Goal: Task Accomplishment & Management: Manage account settings

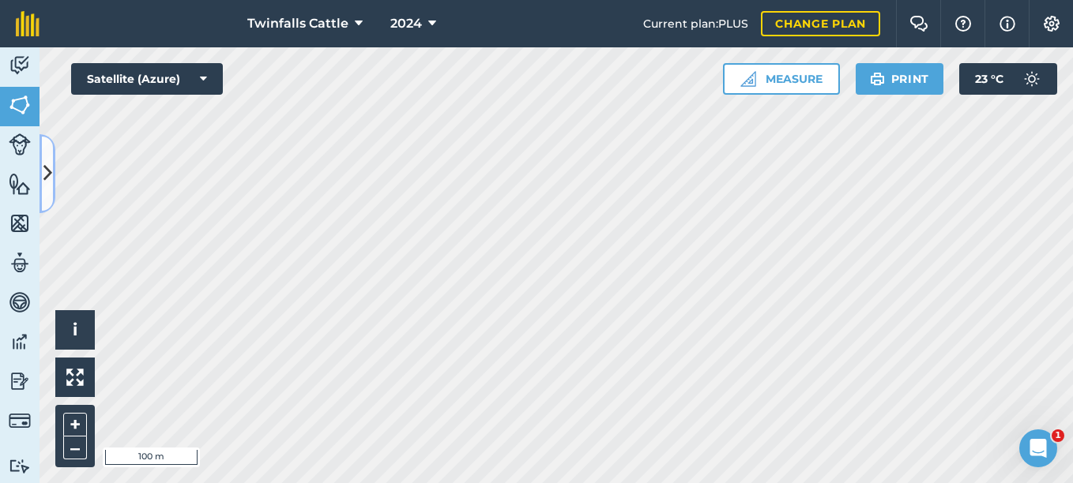
click at [51, 186] on icon at bounding box center [47, 174] width 9 height 28
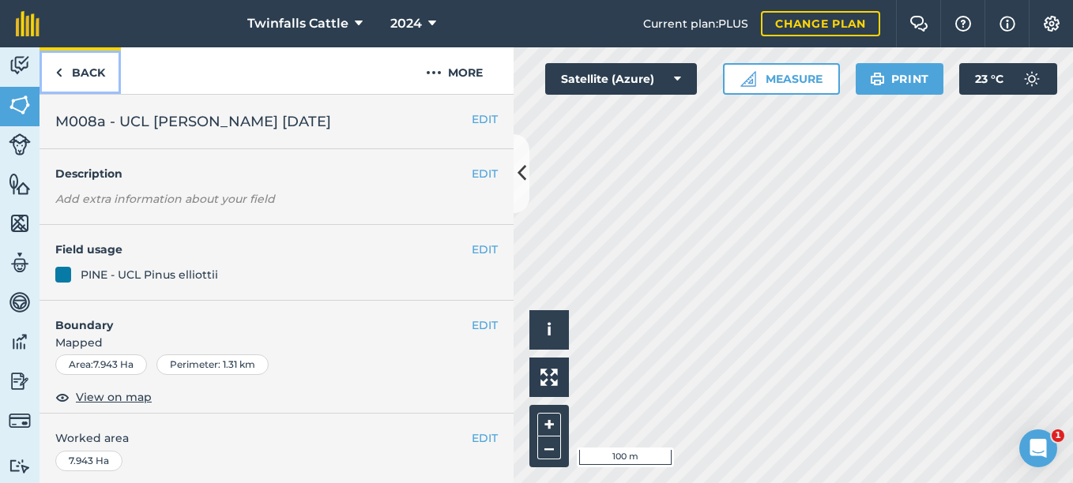
click at [59, 73] on img at bounding box center [58, 72] width 7 height 19
click at [517, 185] on icon at bounding box center [521, 174] width 9 height 28
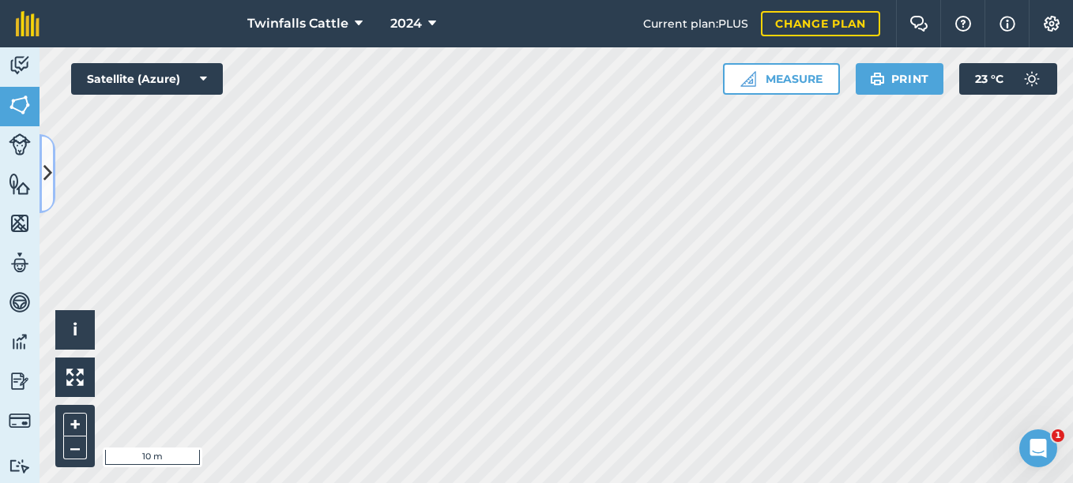
click at [45, 165] on icon at bounding box center [47, 174] width 9 height 28
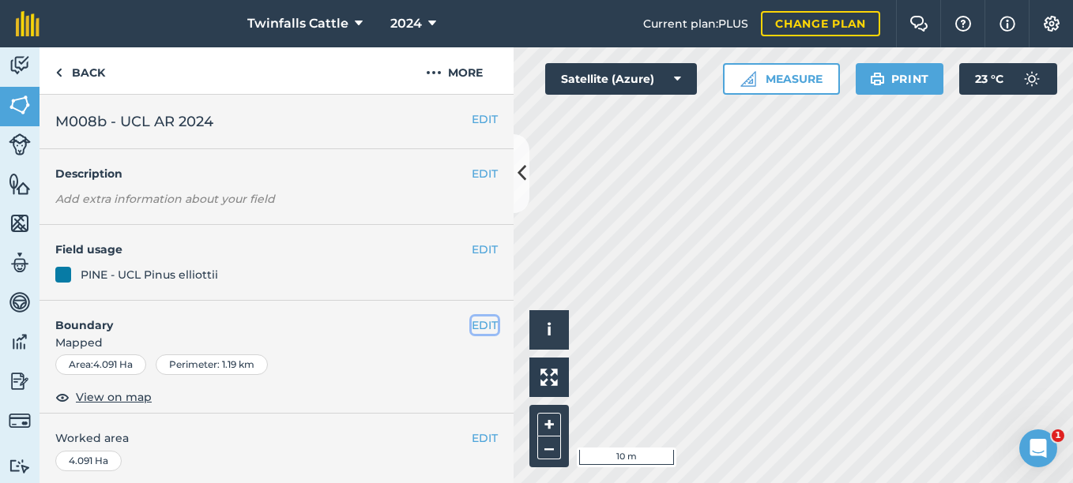
click at [480, 323] on button "EDIT" at bounding box center [485, 325] width 26 height 17
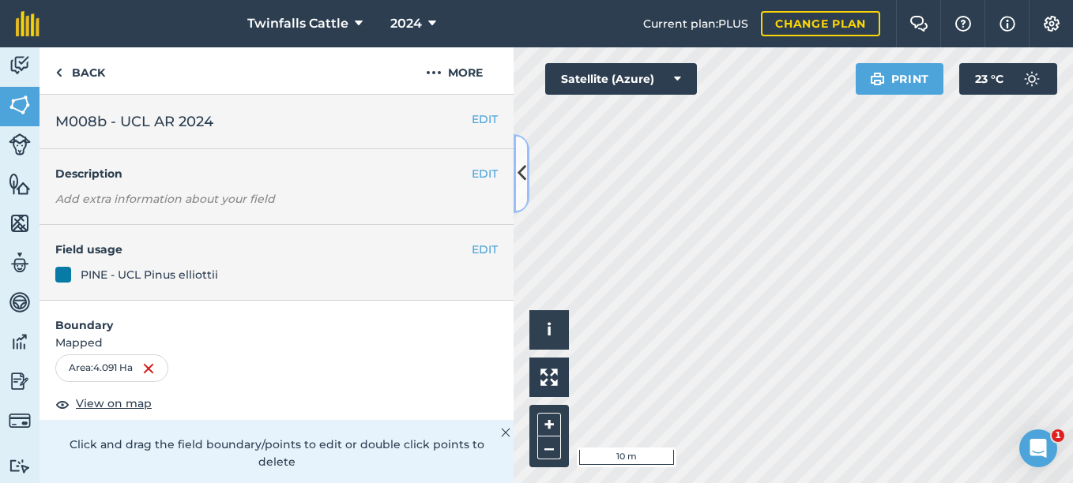
click at [525, 199] on button at bounding box center [521, 173] width 16 height 79
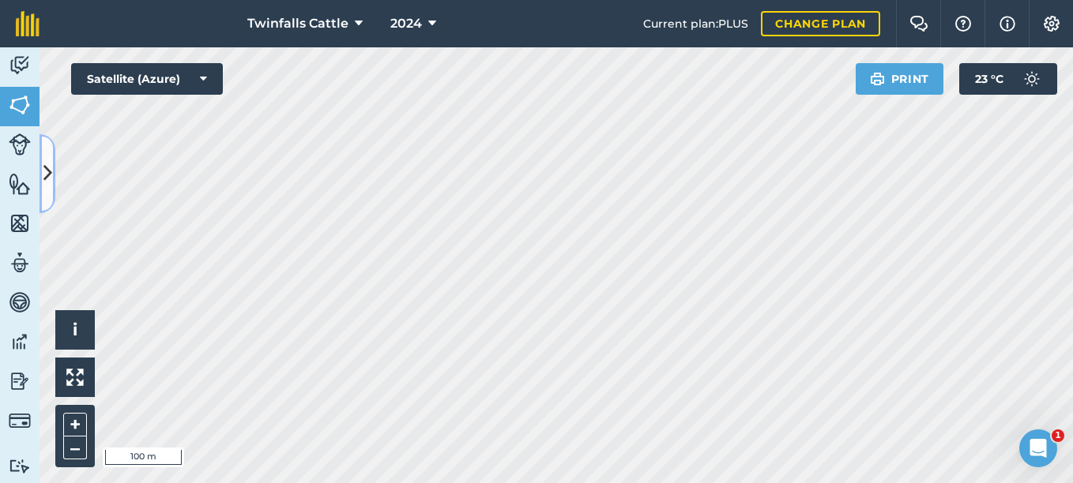
click at [54, 195] on button at bounding box center [47, 173] width 16 height 79
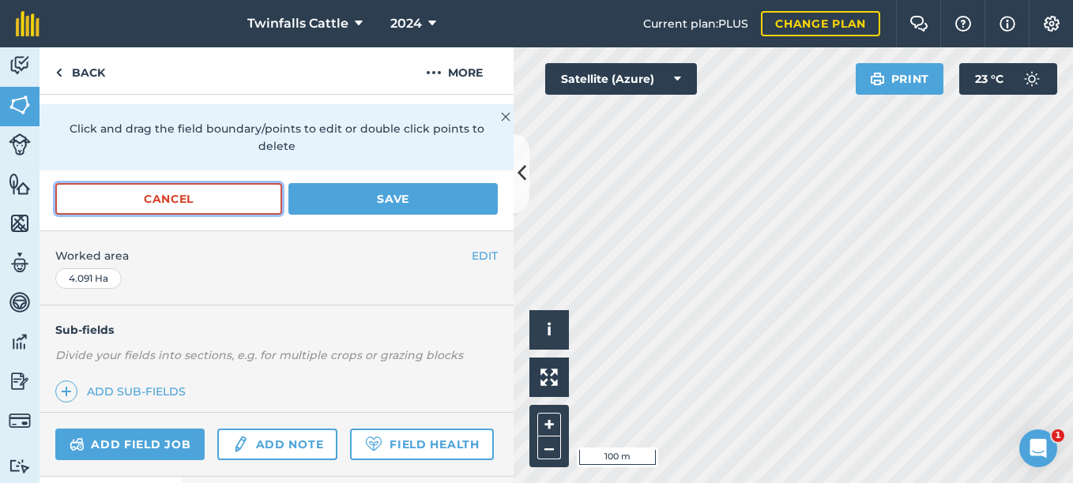
click at [249, 193] on button "Cancel" at bounding box center [168, 199] width 227 height 32
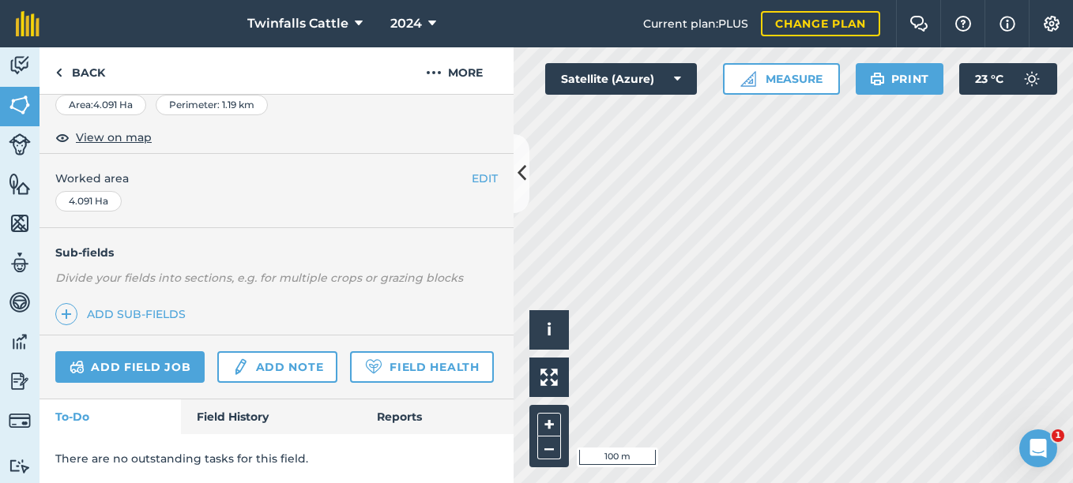
scroll to position [304, 0]
click at [523, 197] on button at bounding box center [521, 173] width 16 height 79
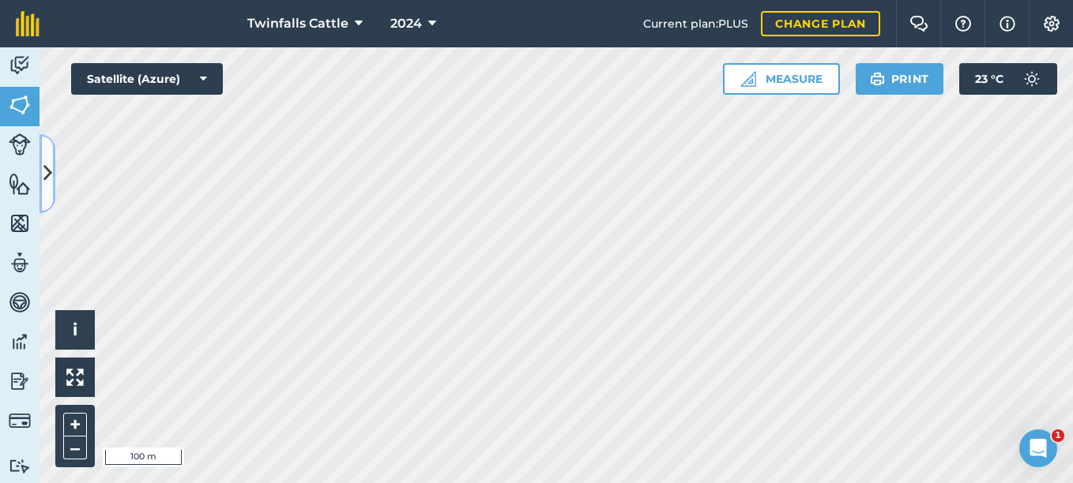
click at [47, 190] on button at bounding box center [47, 173] width 16 height 79
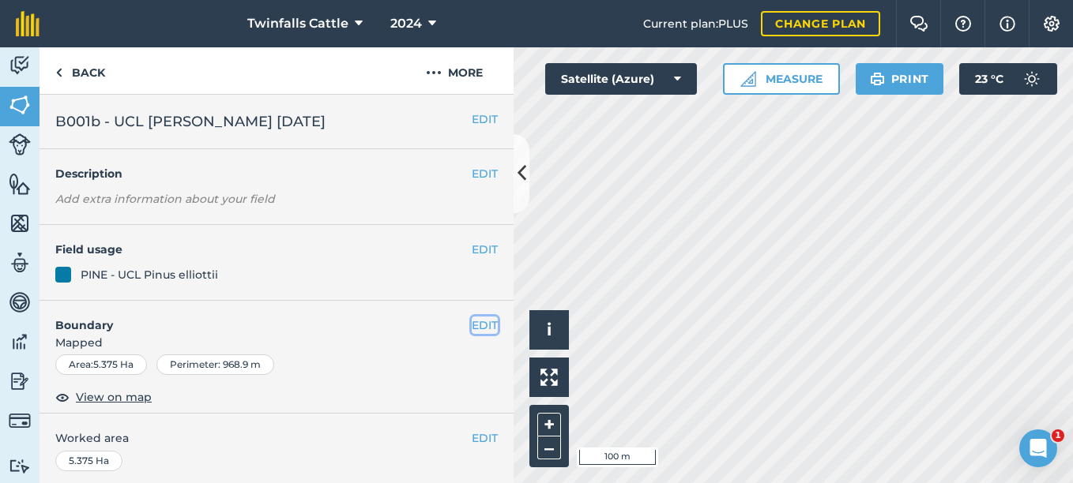
click at [474, 325] on button "EDIT" at bounding box center [485, 325] width 26 height 17
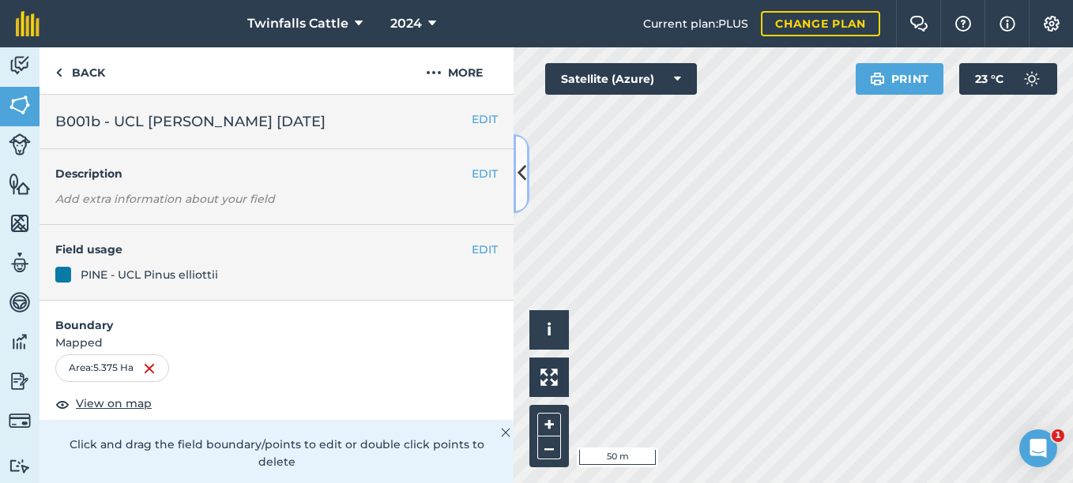
click at [524, 188] on button at bounding box center [521, 173] width 16 height 79
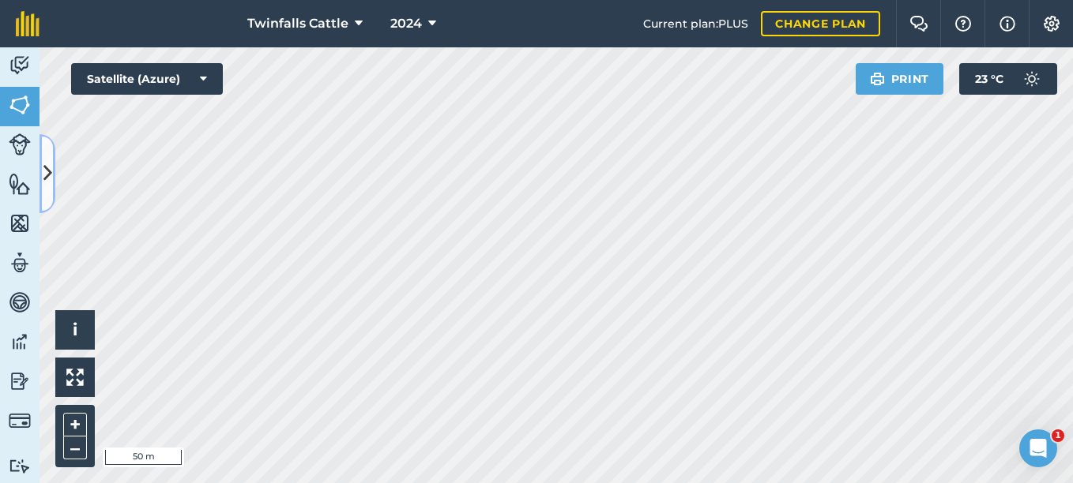
click at [51, 194] on button at bounding box center [47, 173] width 16 height 79
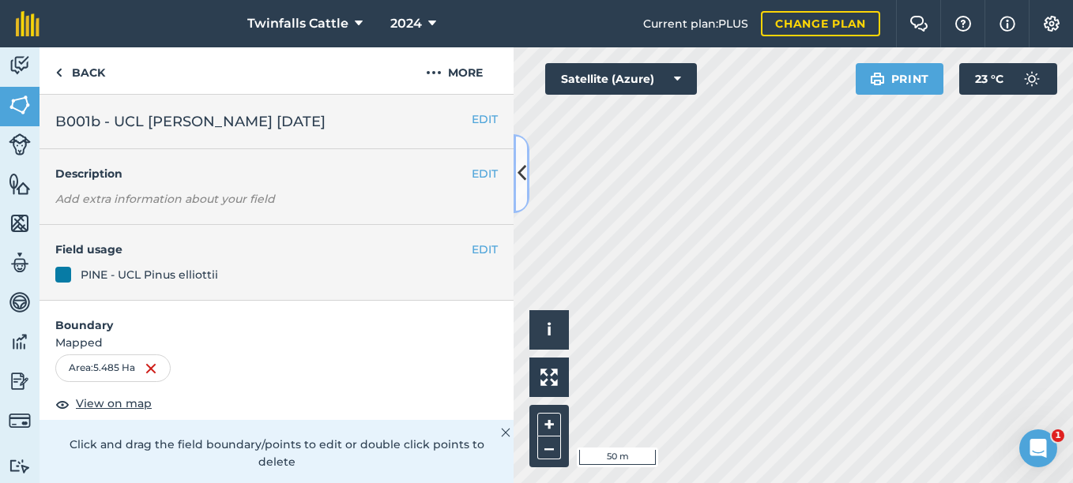
click at [525, 180] on icon at bounding box center [521, 174] width 9 height 28
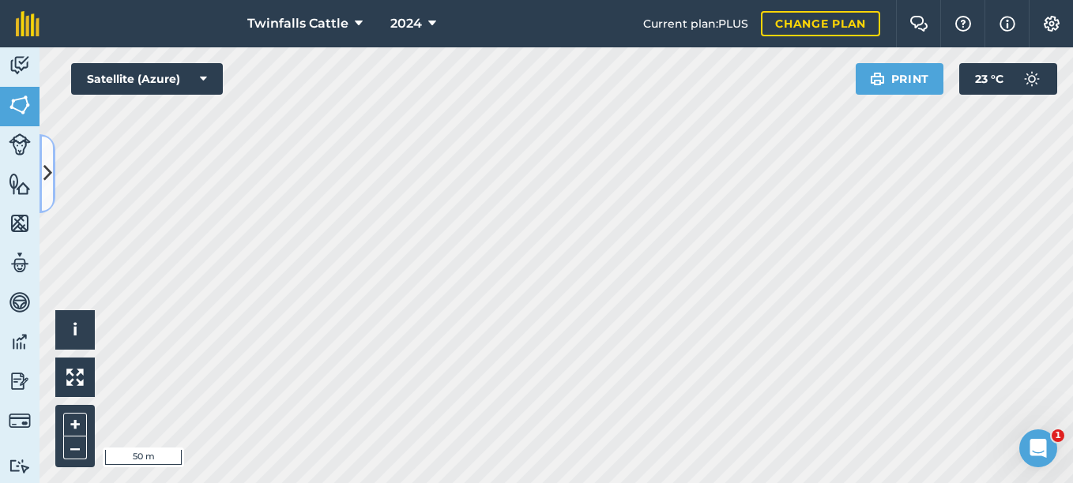
click at [49, 182] on icon at bounding box center [47, 174] width 9 height 28
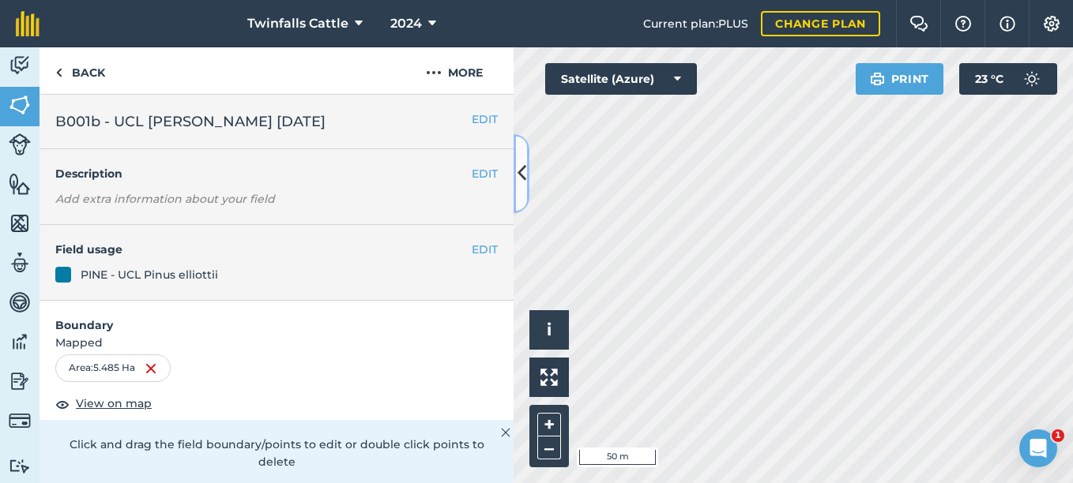
click at [526, 188] on button at bounding box center [521, 173] width 16 height 79
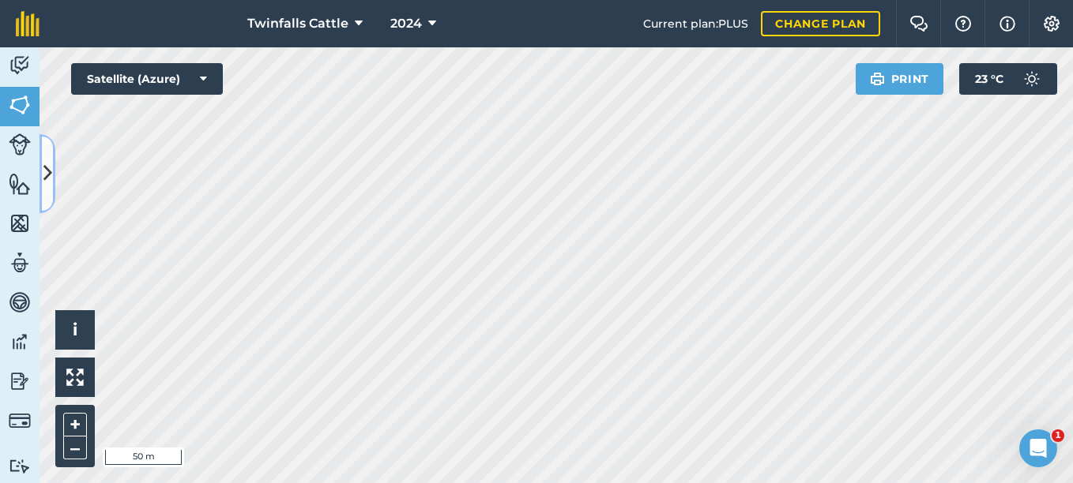
click at [52, 178] on button at bounding box center [47, 173] width 16 height 79
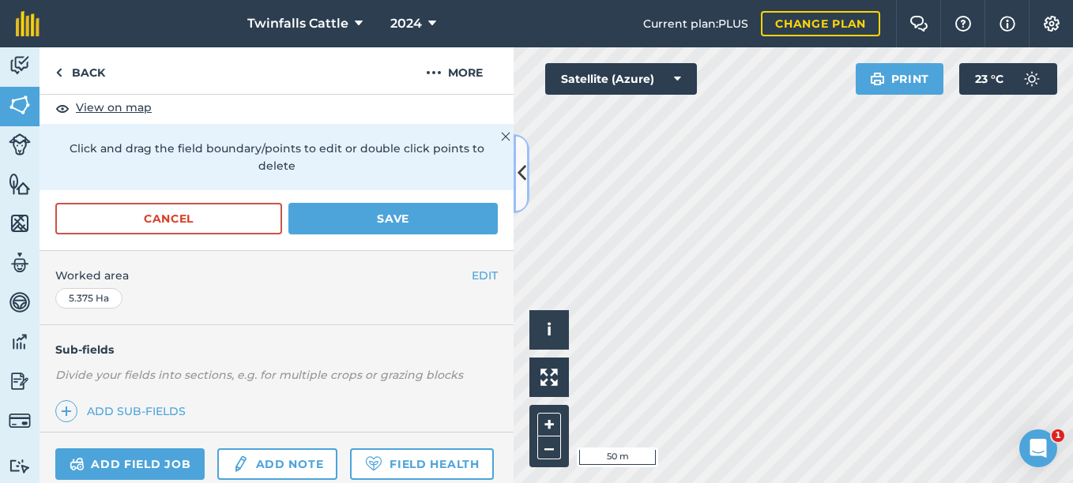
scroll to position [316, 0]
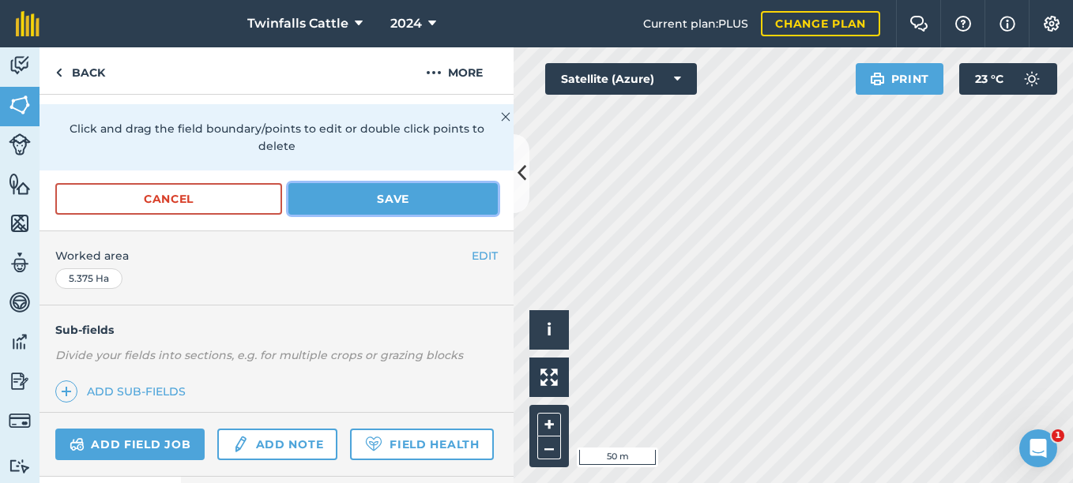
click at [364, 205] on button "Save" at bounding box center [392, 199] width 209 height 32
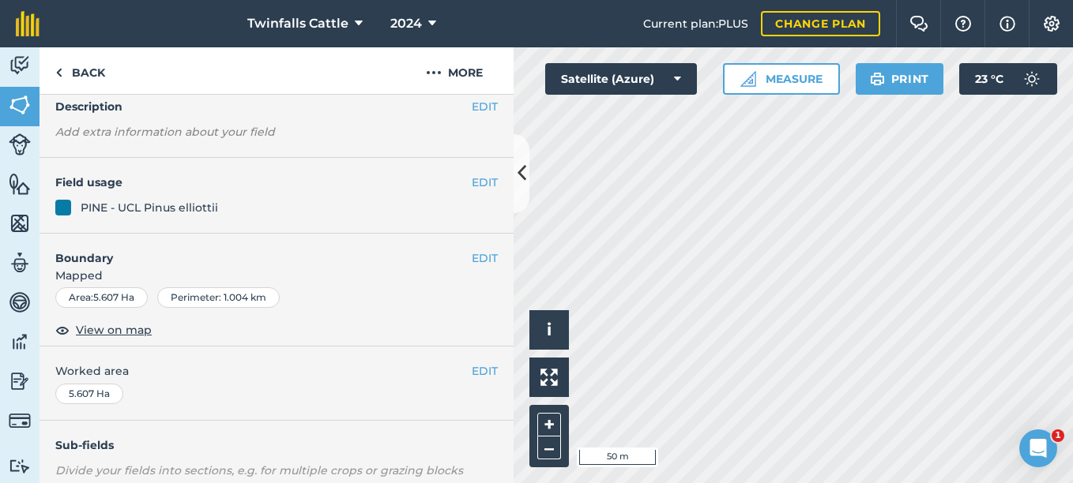
scroll to position [0, 0]
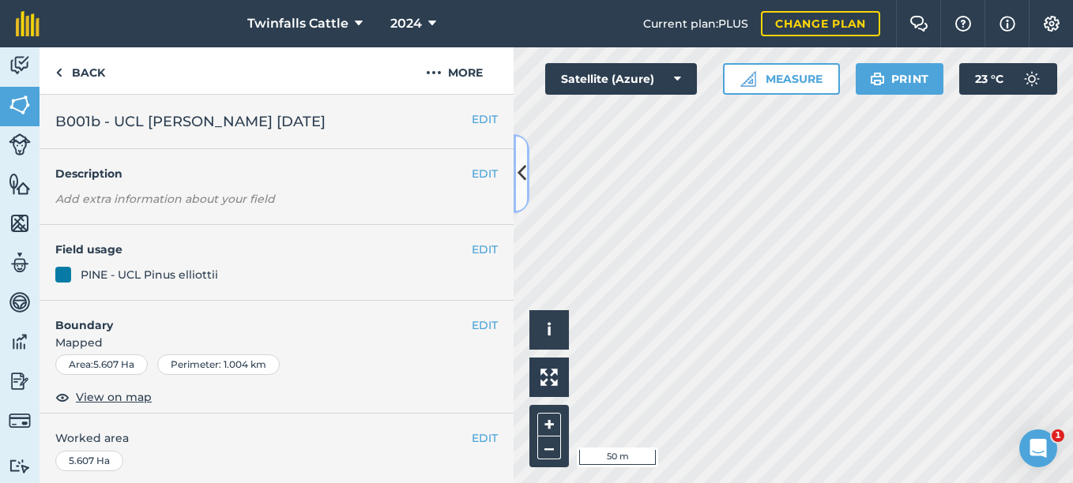
click at [517, 181] on icon at bounding box center [521, 174] width 9 height 28
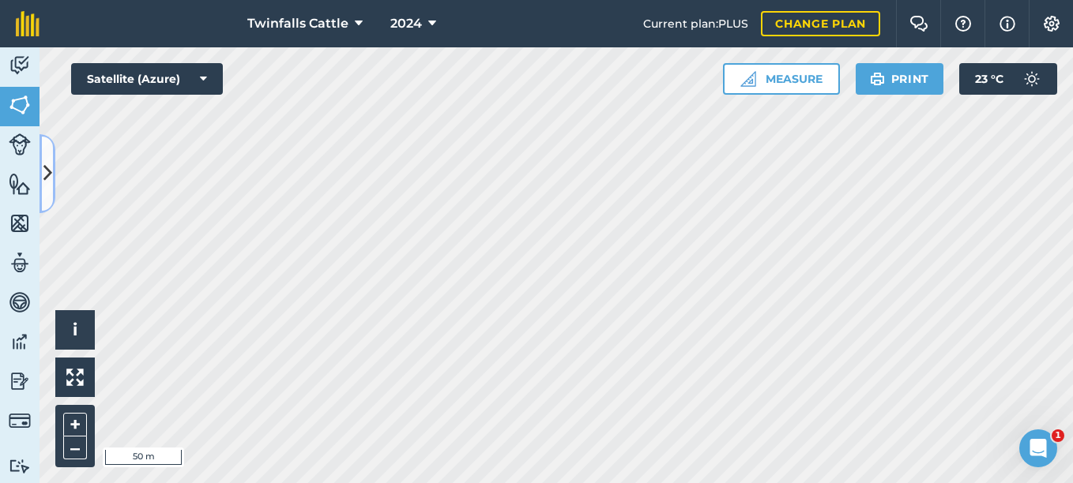
click at [48, 183] on icon at bounding box center [47, 174] width 9 height 28
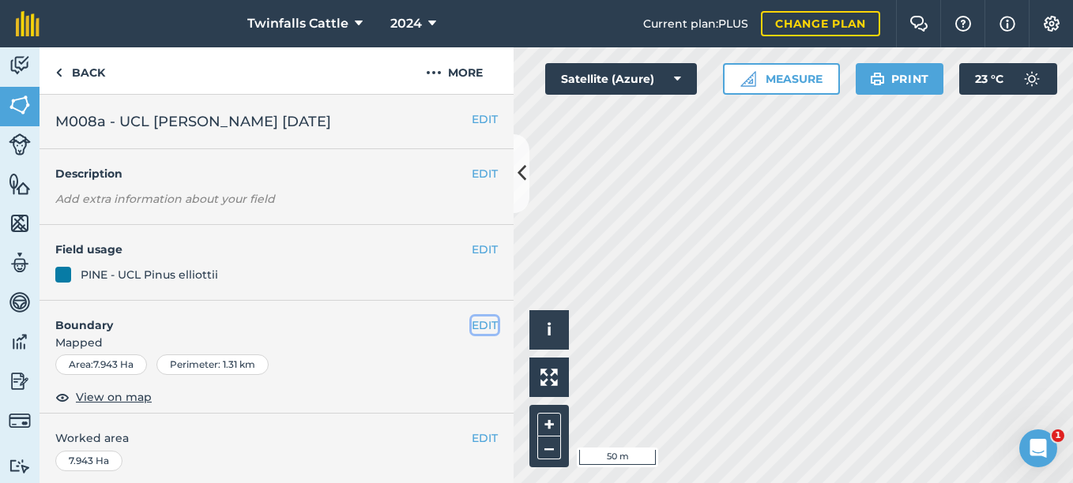
click at [472, 321] on button "EDIT" at bounding box center [485, 325] width 26 height 17
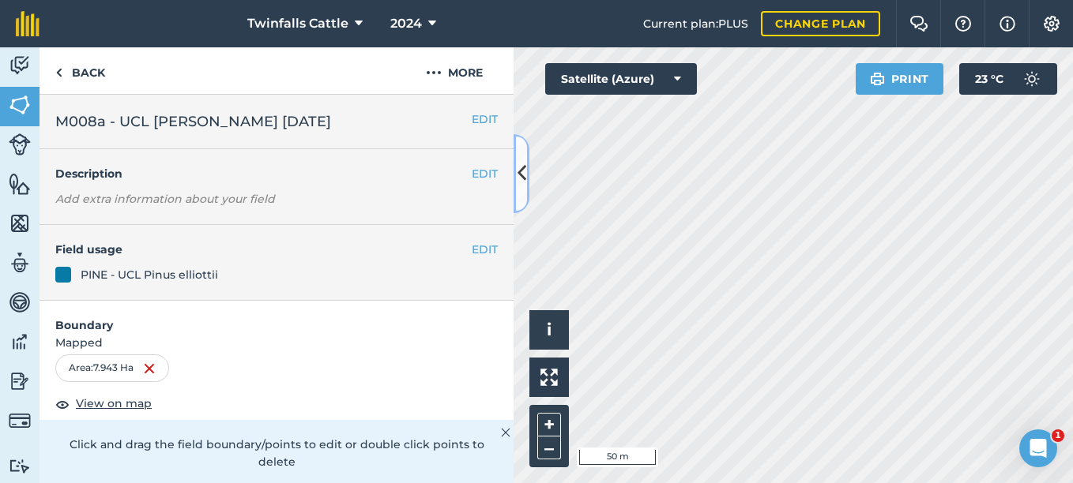
click at [522, 185] on icon at bounding box center [521, 174] width 9 height 28
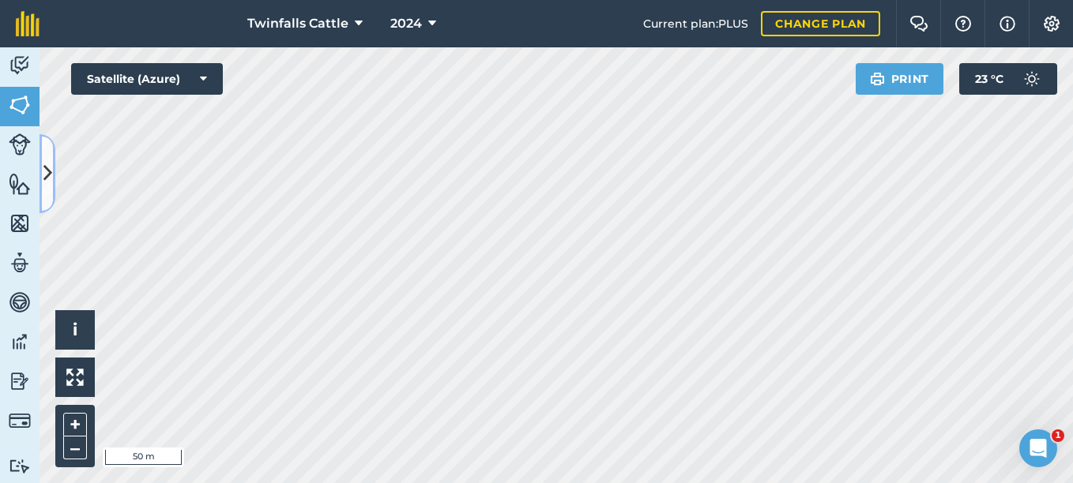
click at [47, 154] on button at bounding box center [47, 173] width 16 height 79
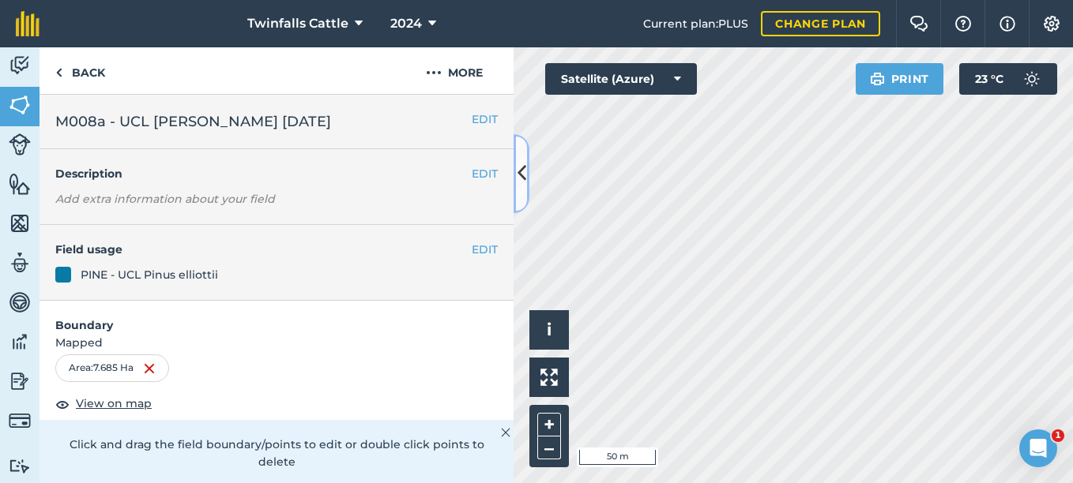
click at [517, 172] on icon at bounding box center [521, 174] width 9 height 28
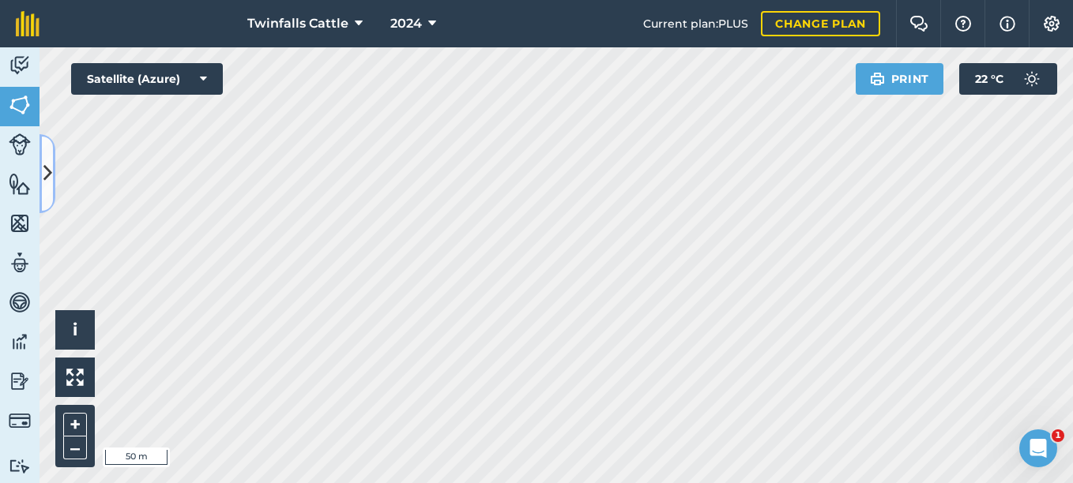
click at [46, 166] on icon at bounding box center [47, 174] width 9 height 28
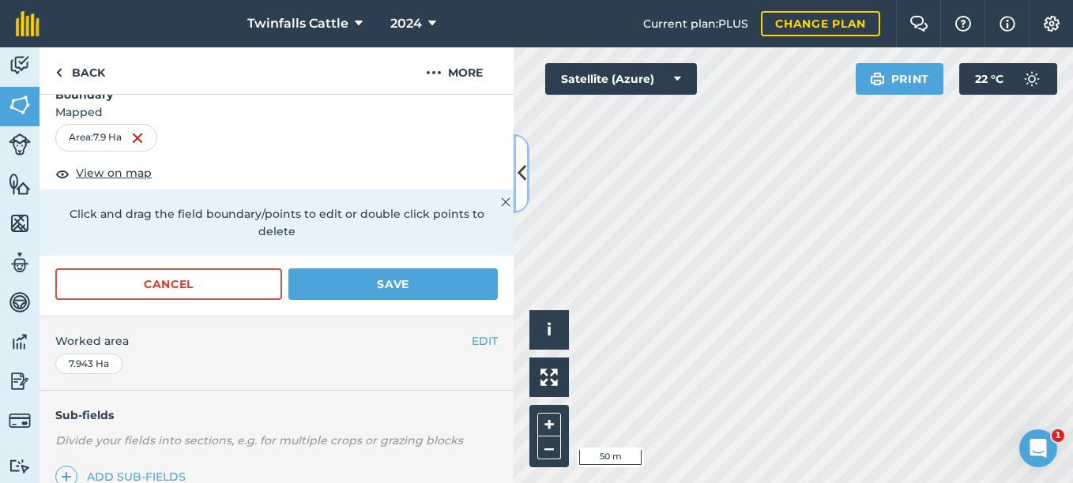
scroll to position [237, 0]
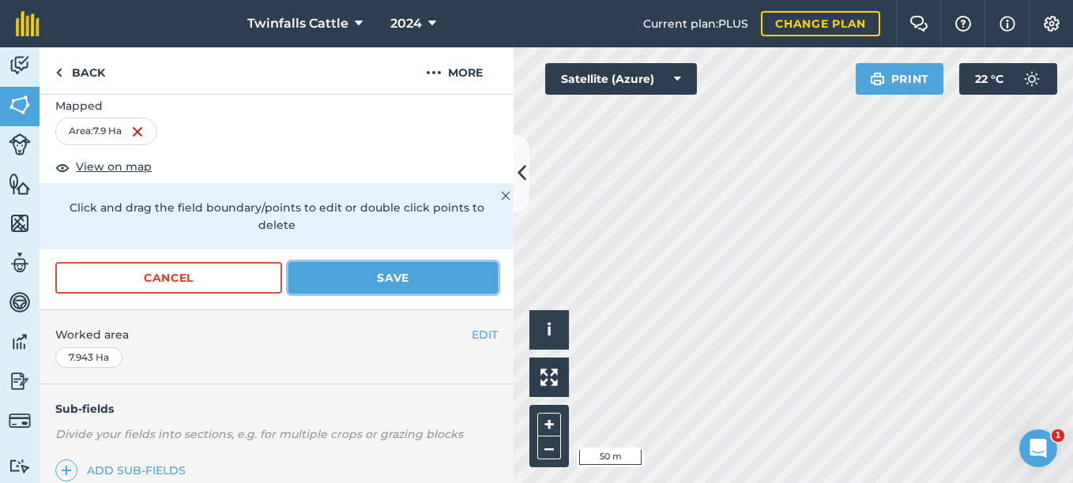
click at [345, 277] on button "Save" at bounding box center [392, 278] width 209 height 32
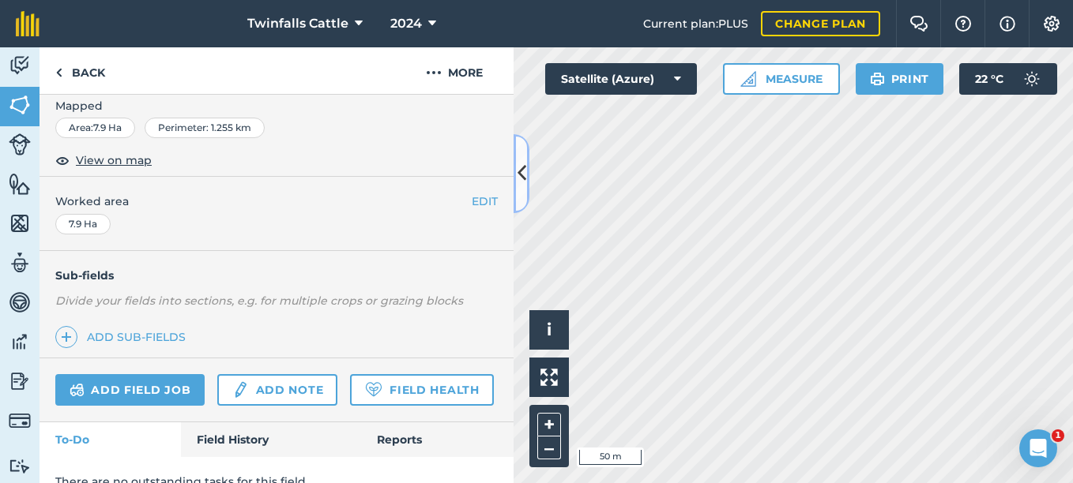
click at [525, 186] on icon at bounding box center [521, 174] width 9 height 28
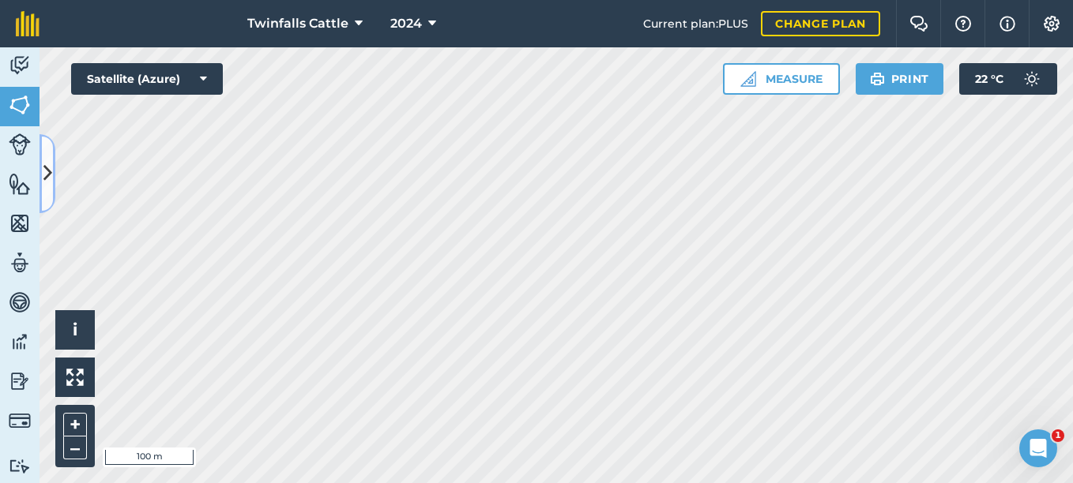
click at [48, 187] on icon at bounding box center [47, 174] width 9 height 28
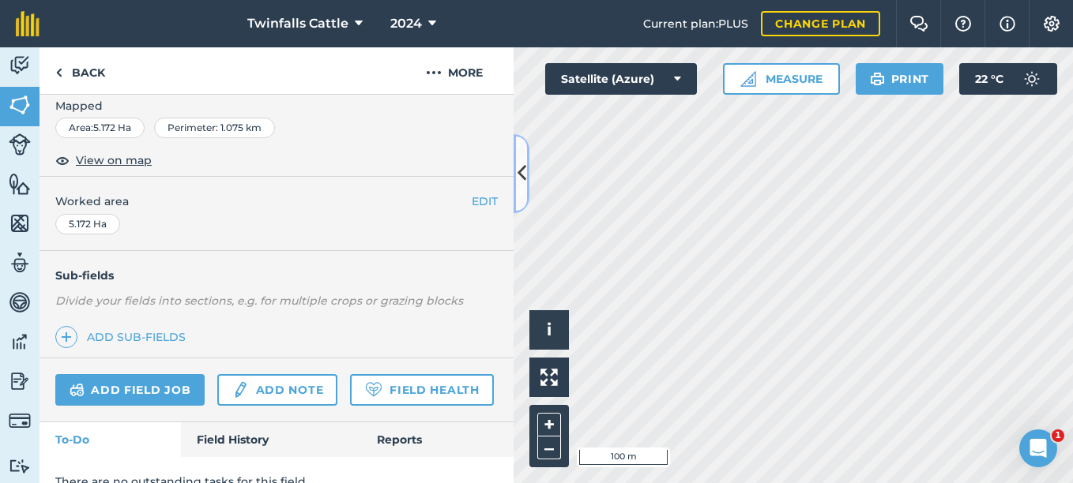
scroll to position [79, 0]
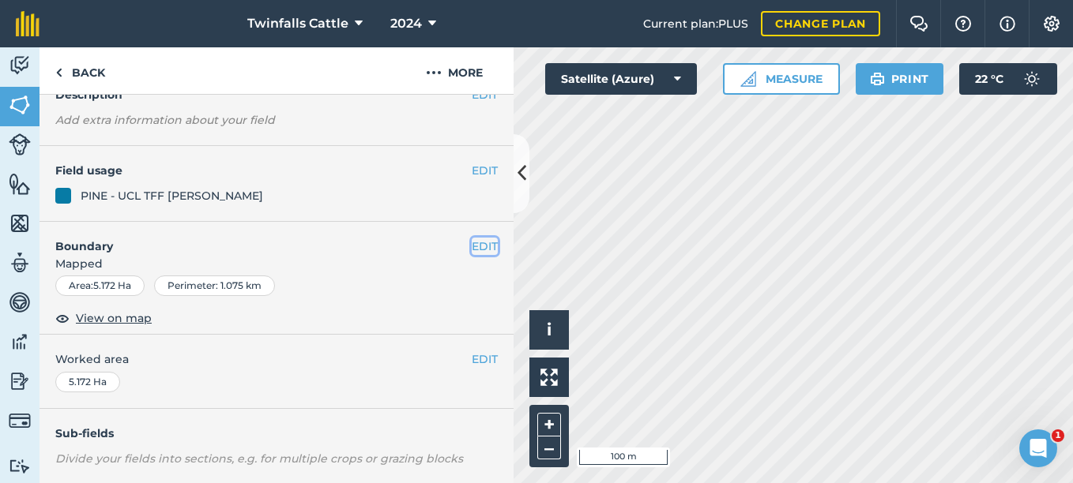
click at [472, 249] on button "EDIT" at bounding box center [485, 246] width 26 height 17
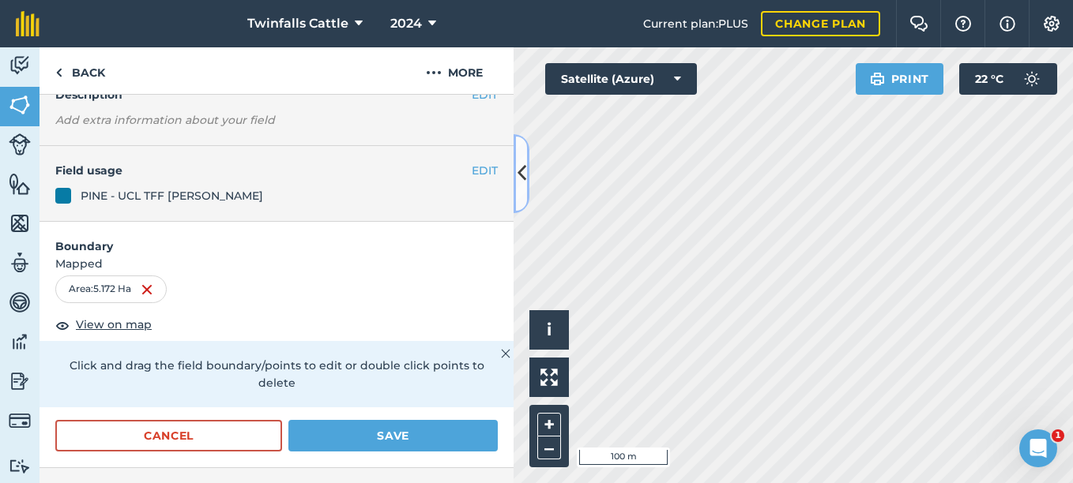
click at [521, 193] on button at bounding box center [521, 173] width 16 height 79
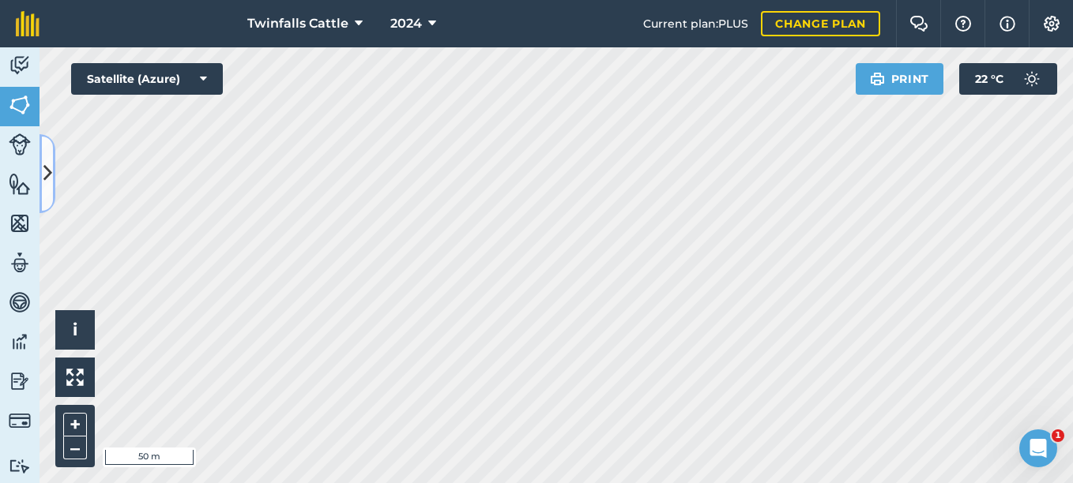
click at [47, 183] on icon at bounding box center [47, 174] width 9 height 28
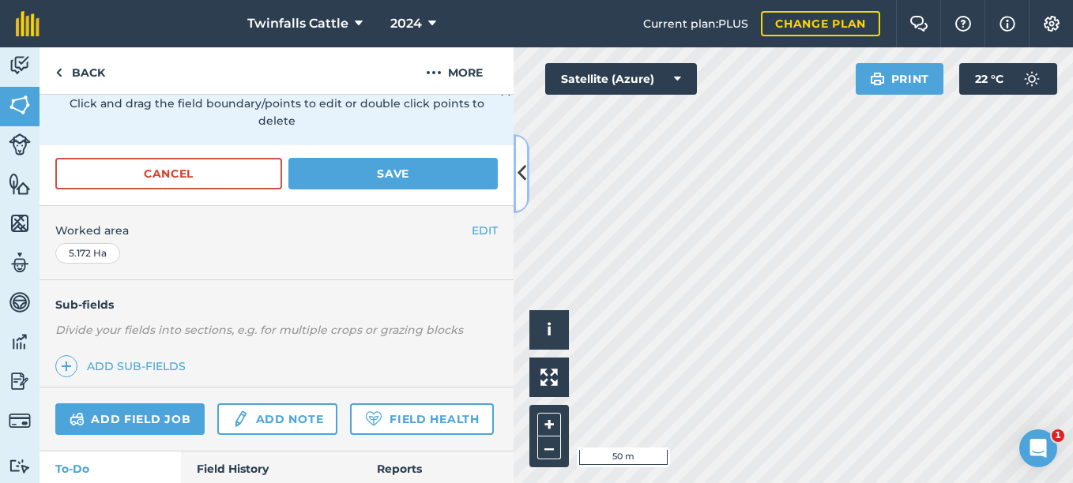
scroll to position [316, 0]
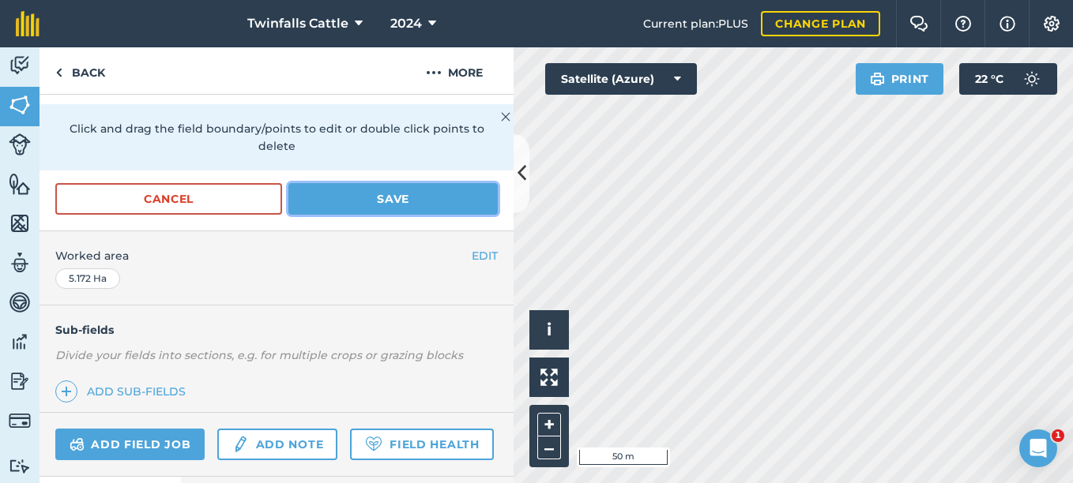
click at [352, 197] on button "Save" at bounding box center [392, 199] width 209 height 32
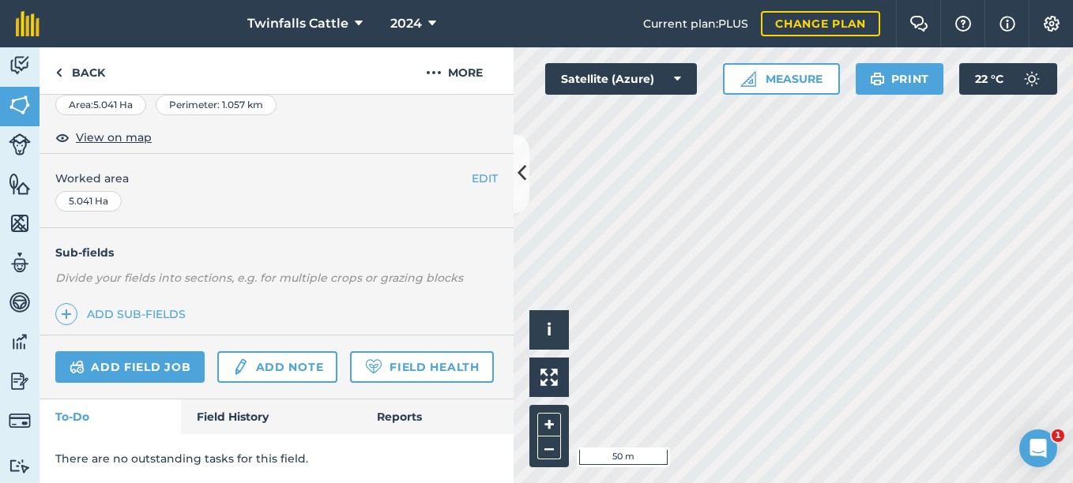
scroll to position [304, 0]
click at [524, 190] on button at bounding box center [521, 173] width 16 height 79
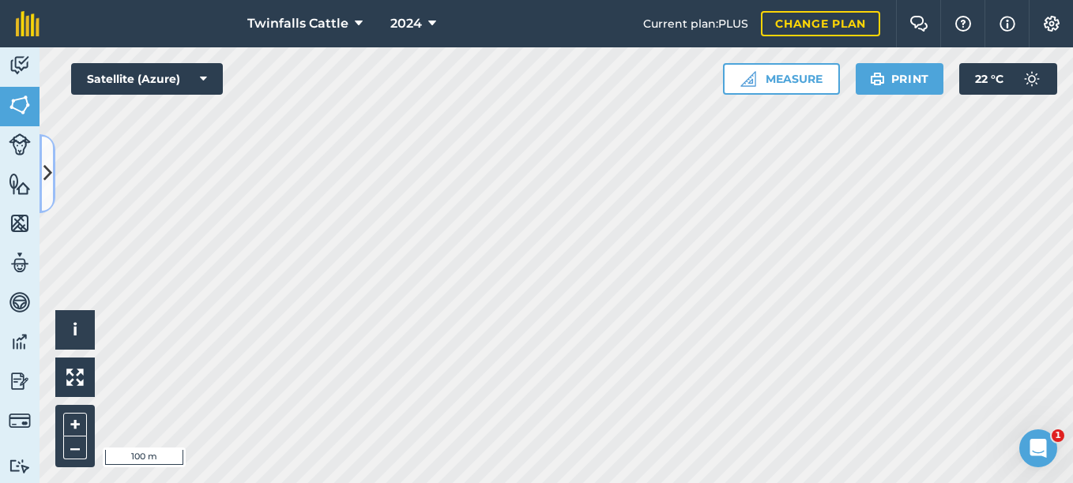
drag, startPoint x: 47, startPoint y: 197, endPoint x: 63, endPoint y: 216, distance: 24.6
click at [47, 197] on button at bounding box center [47, 173] width 16 height 79
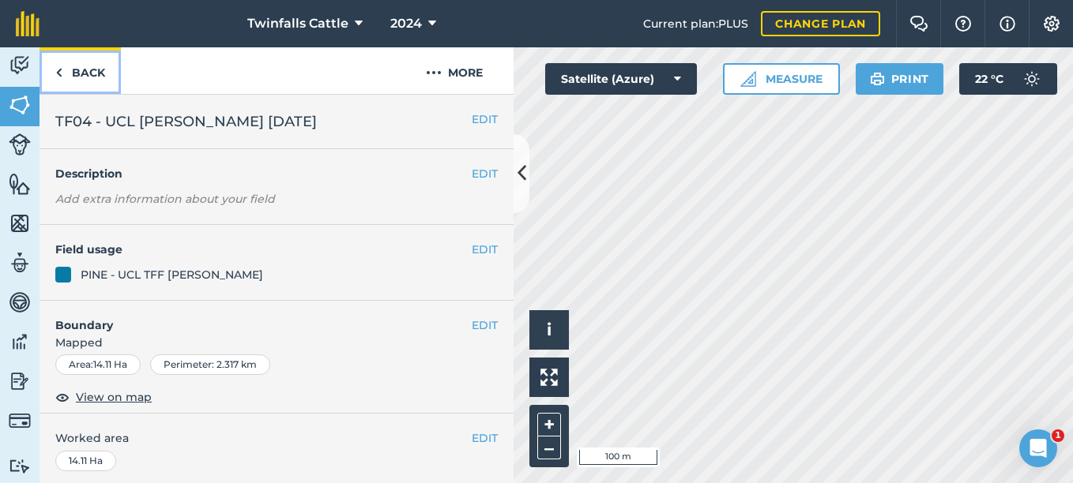
click at [82, 70] on link "Back" at bounding box center [79, 70] width 81 height 47
click at [72, 70] on link "Back" at bounding box center [79, 70] width 81 height 47
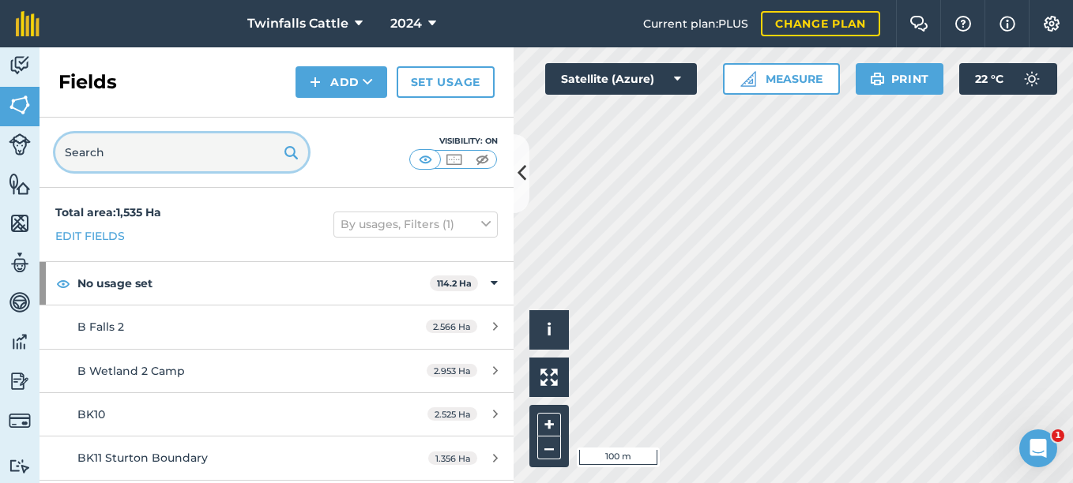
click at [130, 152] on input "text" at bounding box center [181, 153] width 253 height 38
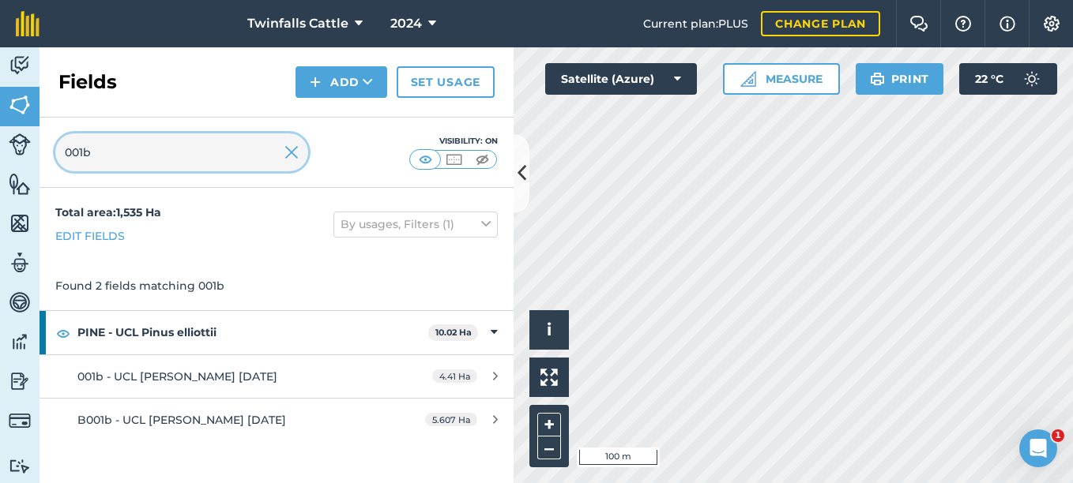
type input "001b"
click at [521, 193] on button at bounding box center [521, 173] width 16 height 79
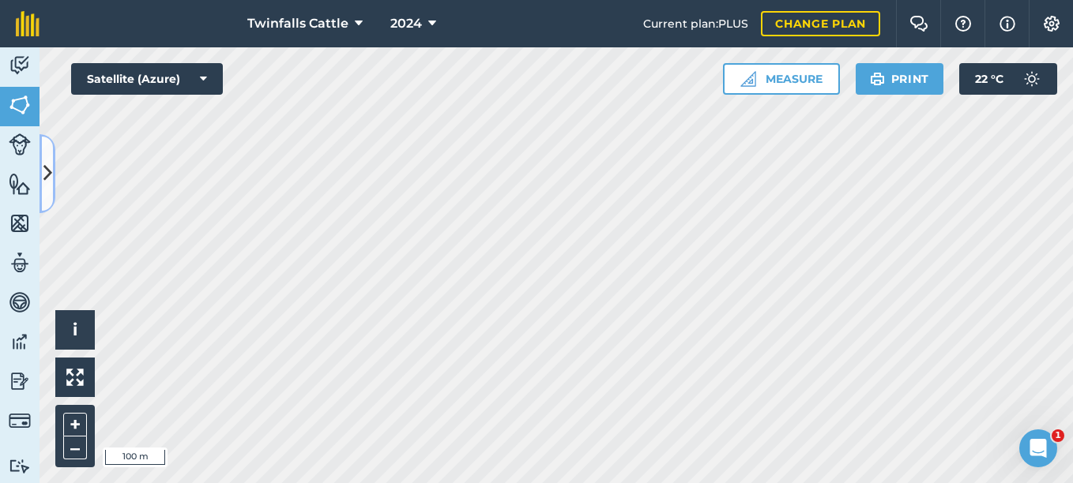
click at [46, 179] on icon at bounding box center [47, 174] width 9 height 28
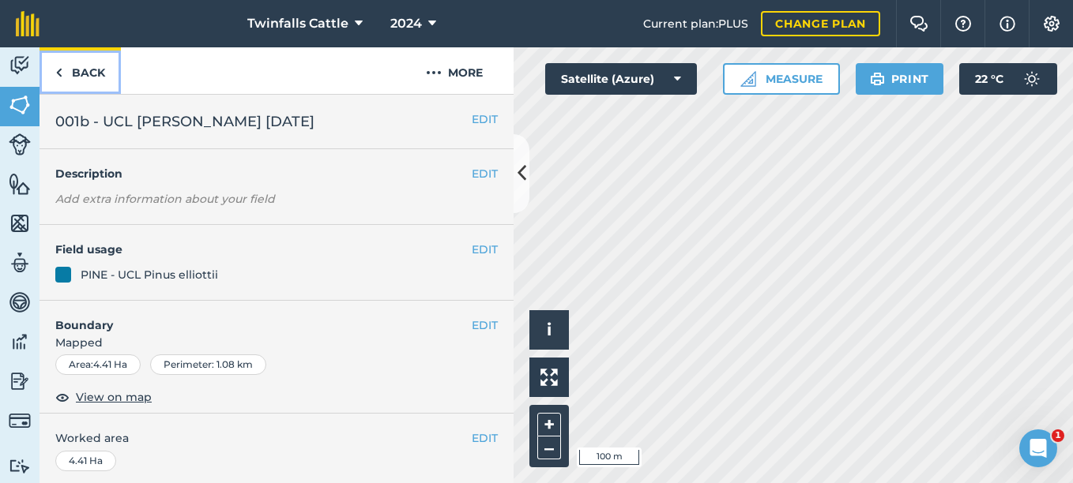
click at [77, 71] on link "Back" at bounding box center [79, 70] width 81 height 47
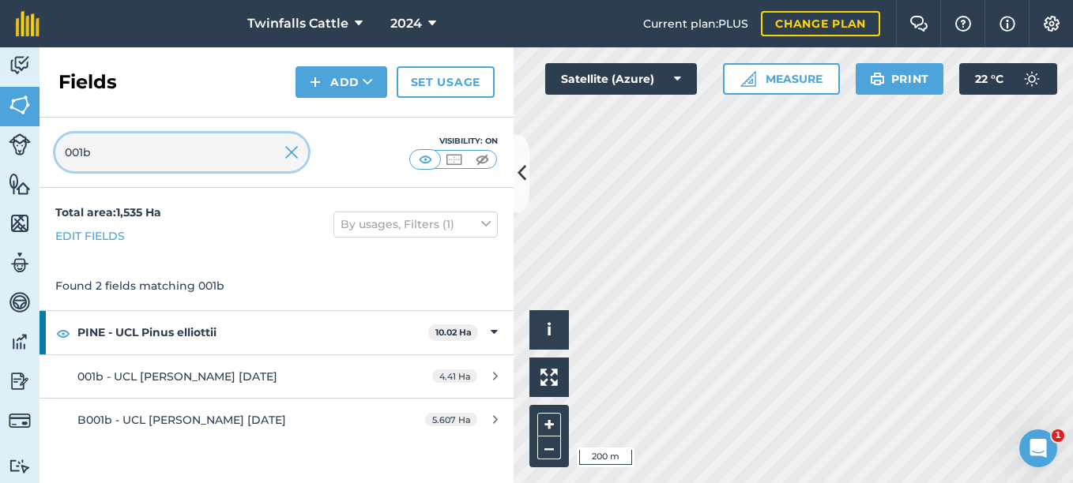
drag, startPoint x: 112, startPoint y: 148, endPoint x: -3, endPoint y: 147, distance: 115.3
click at [0, 147] on html "Twinfalls Cattle 2024 Current plan : PLUS Change plan Farm Chat Help Info Setti…" at bounding box center [536, 241] width 1073 height 483
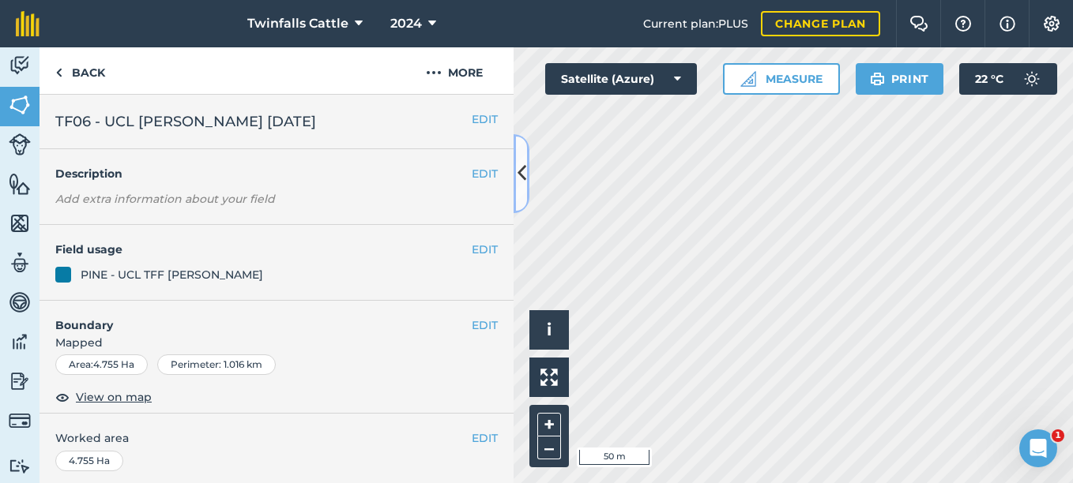
click at [520, 194] on button at bounding box center [521, 173] width 16 height 79
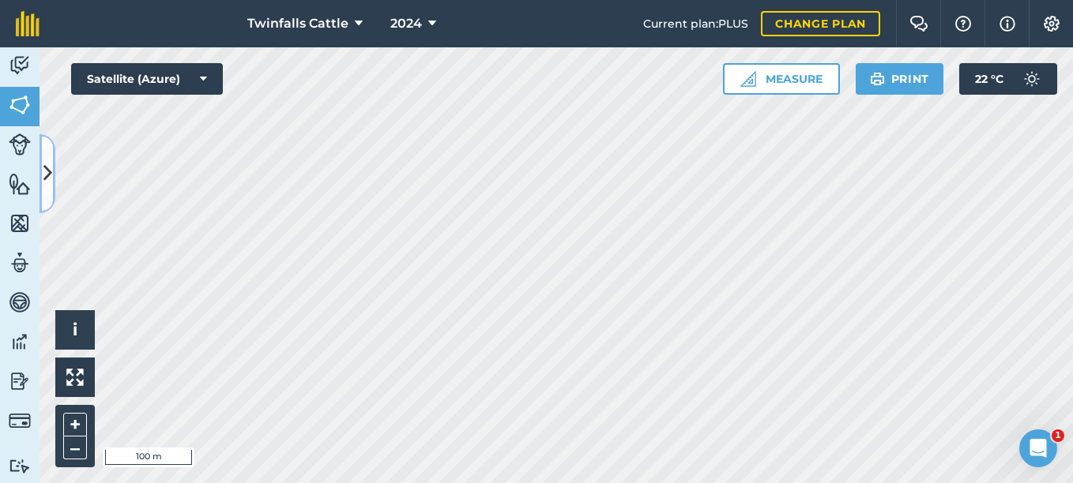
click at [54, 182] on button at bounding box center [47, 173] width 16 height 79
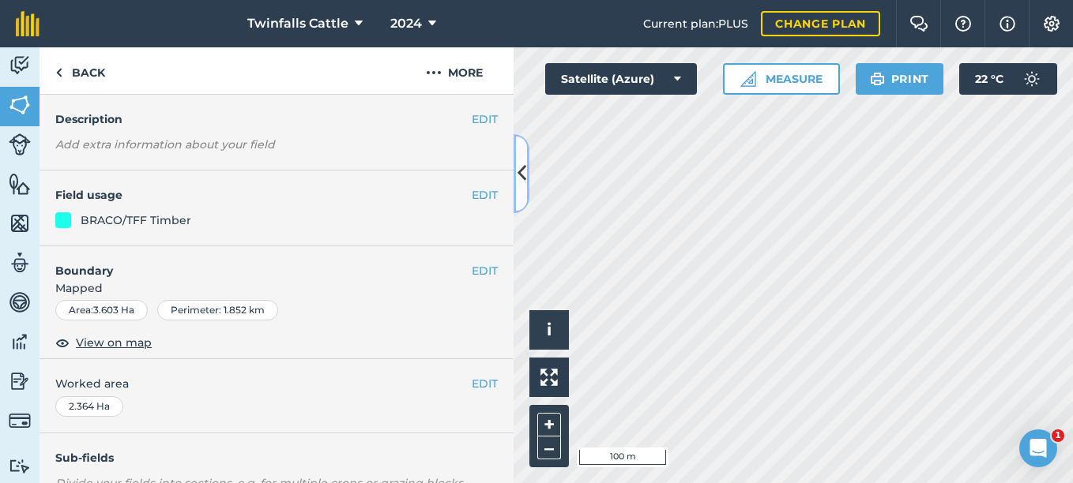
scroll to position [79, 0]
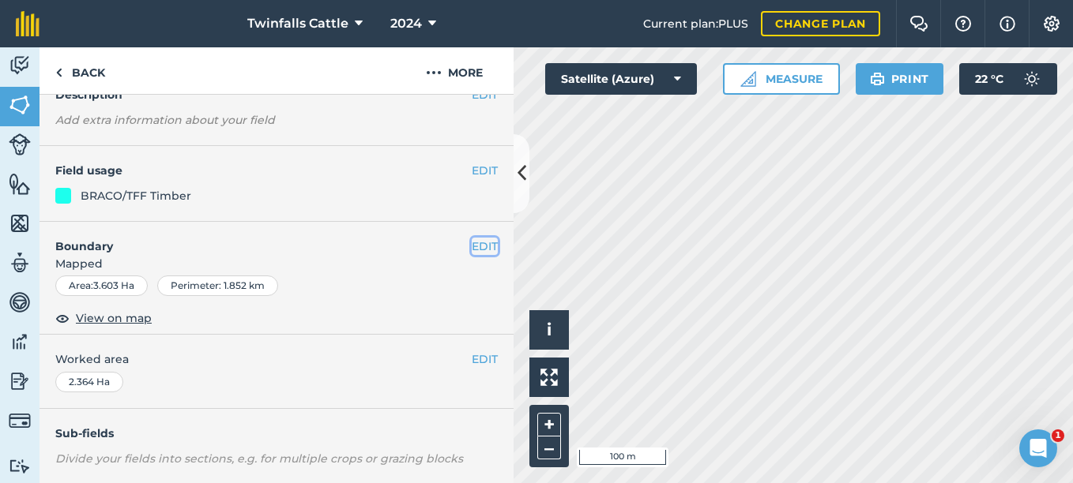
click at [472, 247] on button "EDIT" at bounding box center [485, 246] width 26 height 17
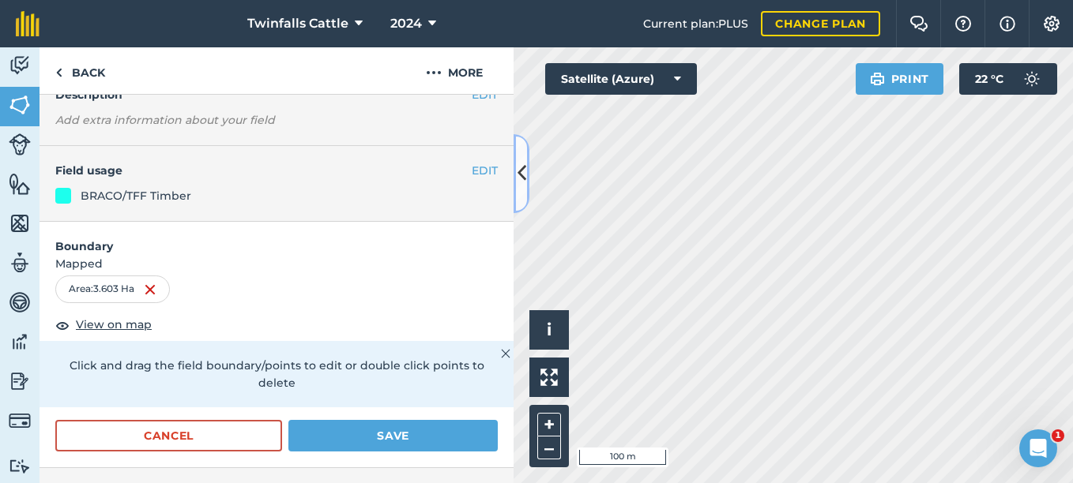
click at [522, 190] on button at bounding box center [521, 173] width 16 height 79
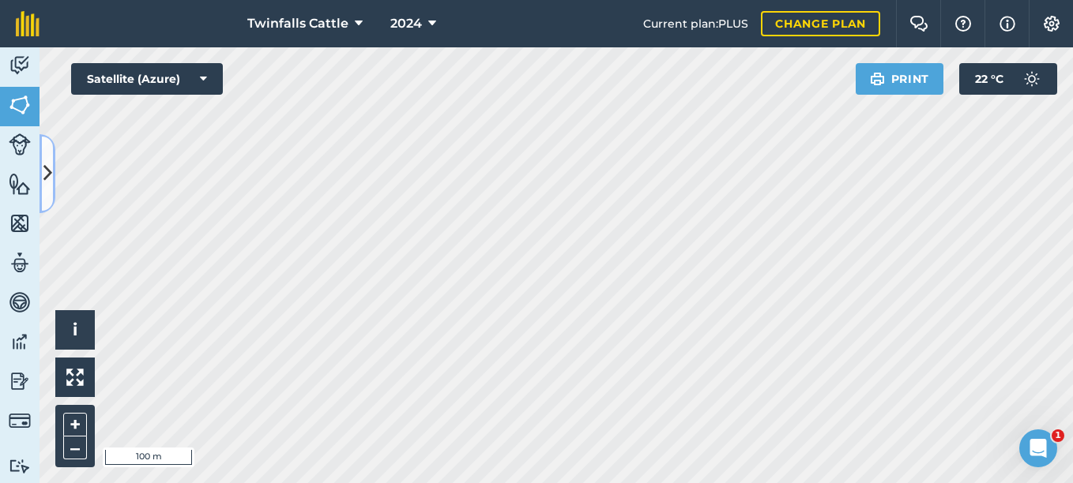
click at [50, 169] on icon at bounding box center [47, 174] width 9 height 28
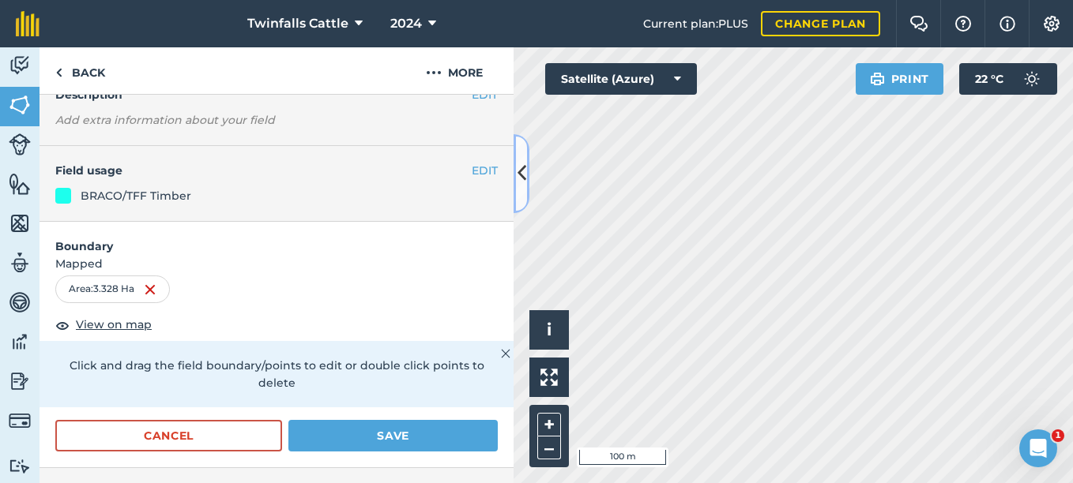
click at [521, 173] on icon at bounding box center [521, 174] width 9 height 28
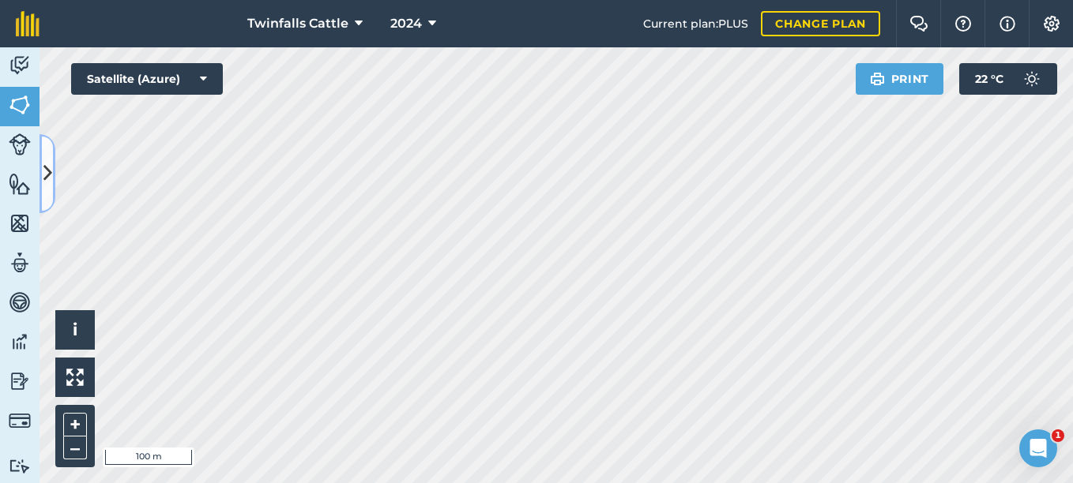
click at [51, 180] on icon at bounding box center [47, 174] width 9 height 28
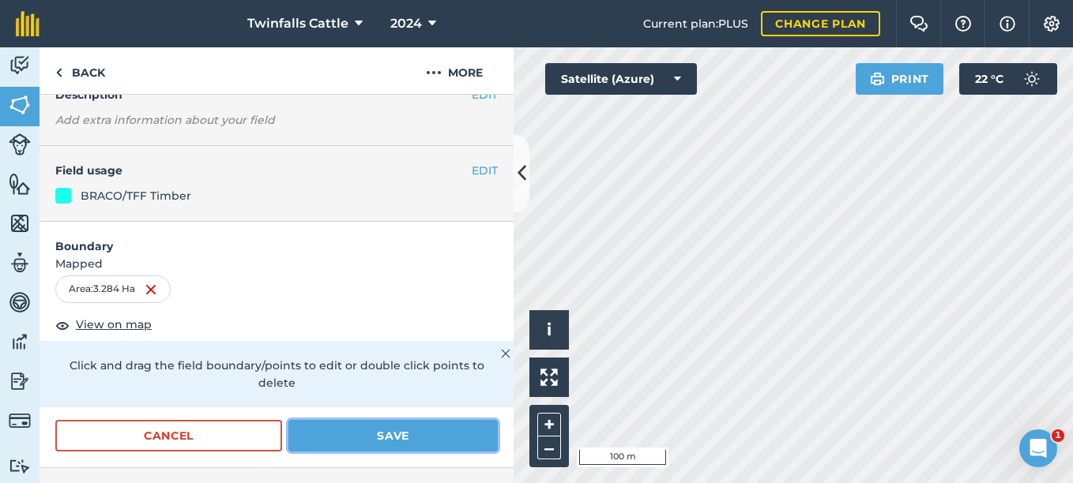
click at [388, 440] on button "Save" at bounding box center [392, 436] width 209 height 32
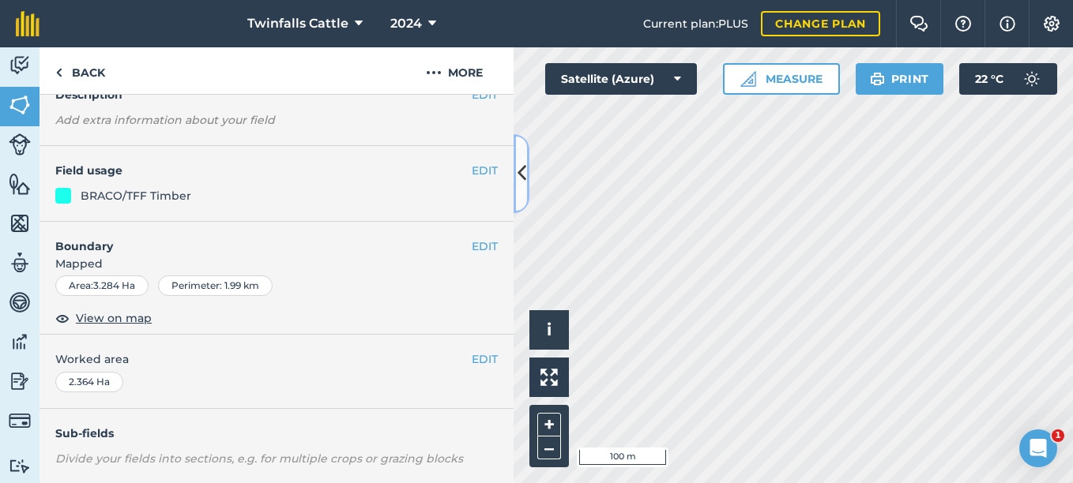
click at [517, 187] on icon at bounding box center [521, 174] width 9 height 28
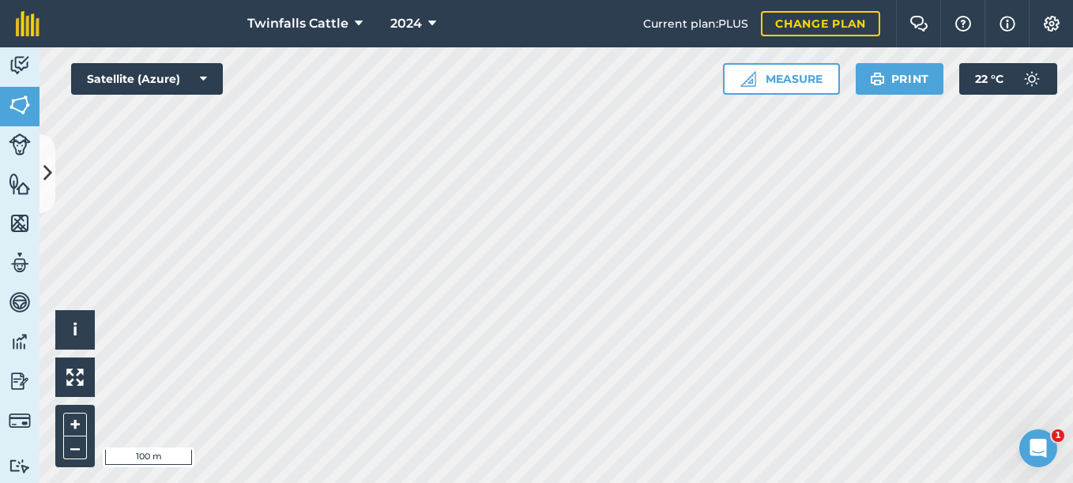
click at [629, 483] on html "Twinfalls Cattle 2024 Current plan : PLUS Change plan Farm Chat Help Info Setti…" at bounding box center [536, 241] width 1073 height 483
